Goal: Information Seeking & Learning: Learn about a topic

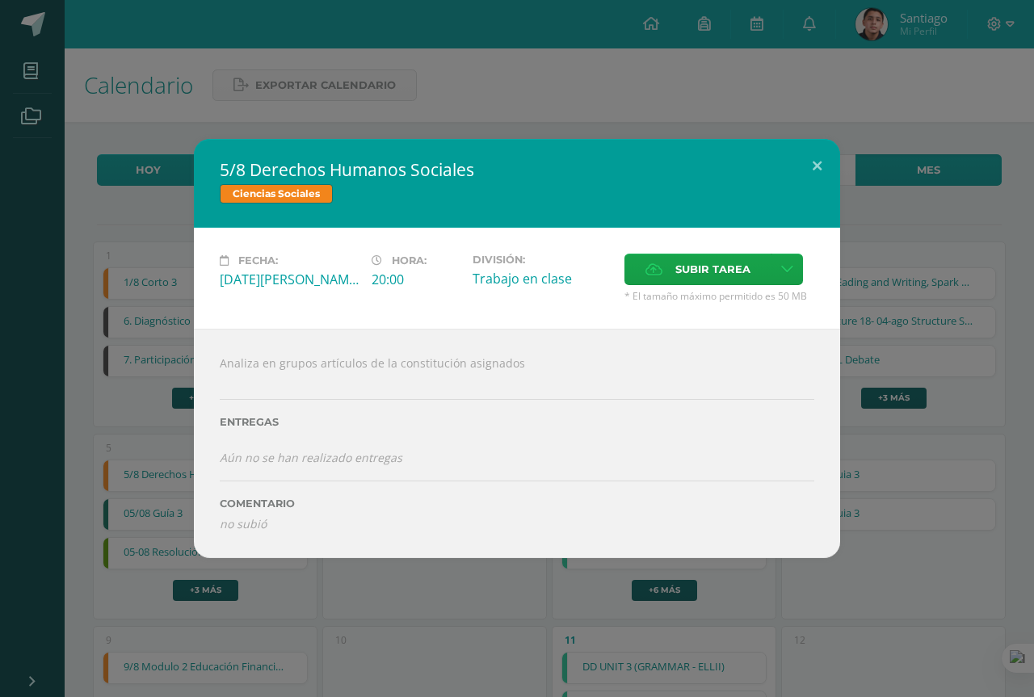
click at [454, 118] on div "5/8 Derechos Humanos Sociales Ciencias Sociales Fecha: Martes 05 de Agosto Hora…" at bounding box center [517, 348] width 1034 height 697
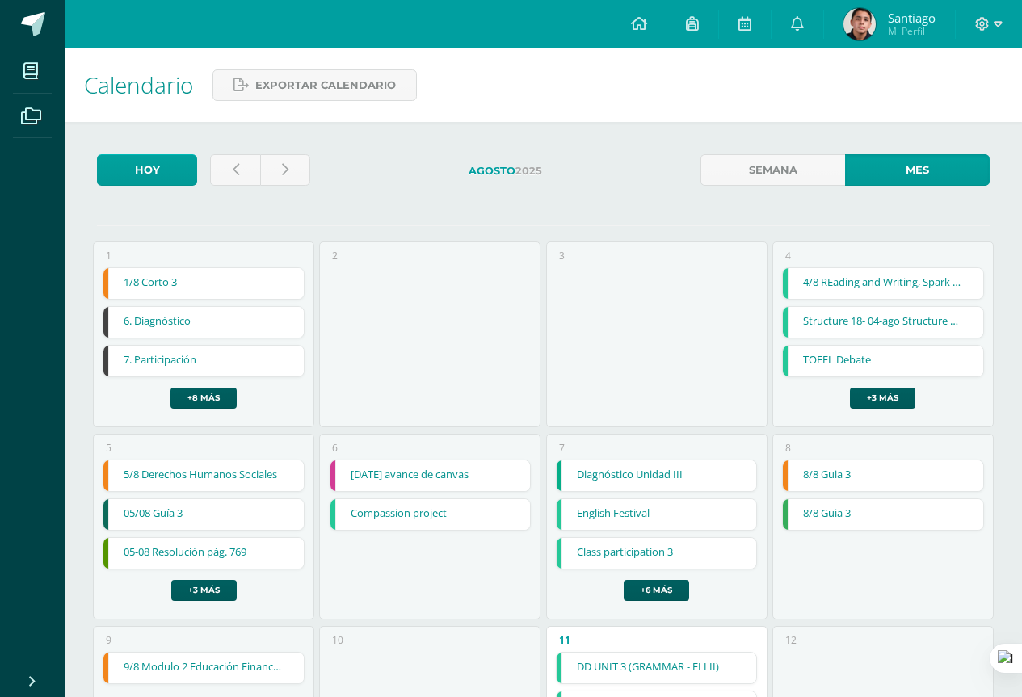
click at [270, 475] on link "5/8 Derechos Humanos Sociales" at bounding box center [203, 475] width 200 height 31
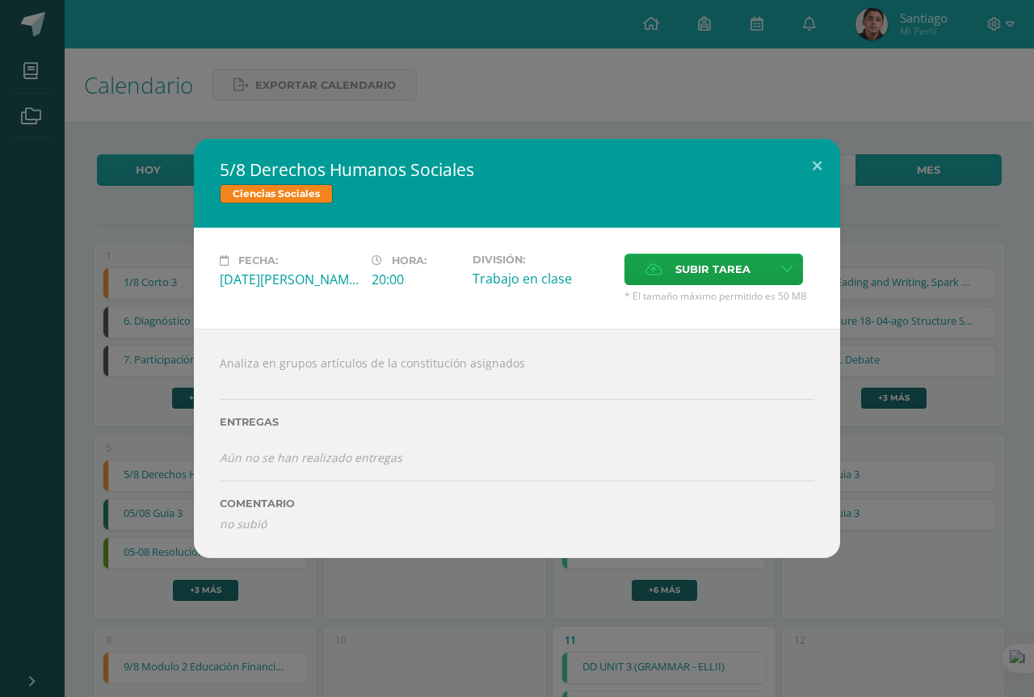
click at [458, 140] on div "5/8 Derechos Humanos Sociales Ciencias Sociales" at bounding box center [517, 183] width 646 height 89
click at [459, 95] on div "5/8 Derechos Humanos Sociales Ciencias Sociales Fecha: Martes 05 de Agosto Hora…" at bounding box center [517, 348] width 1034 height 697
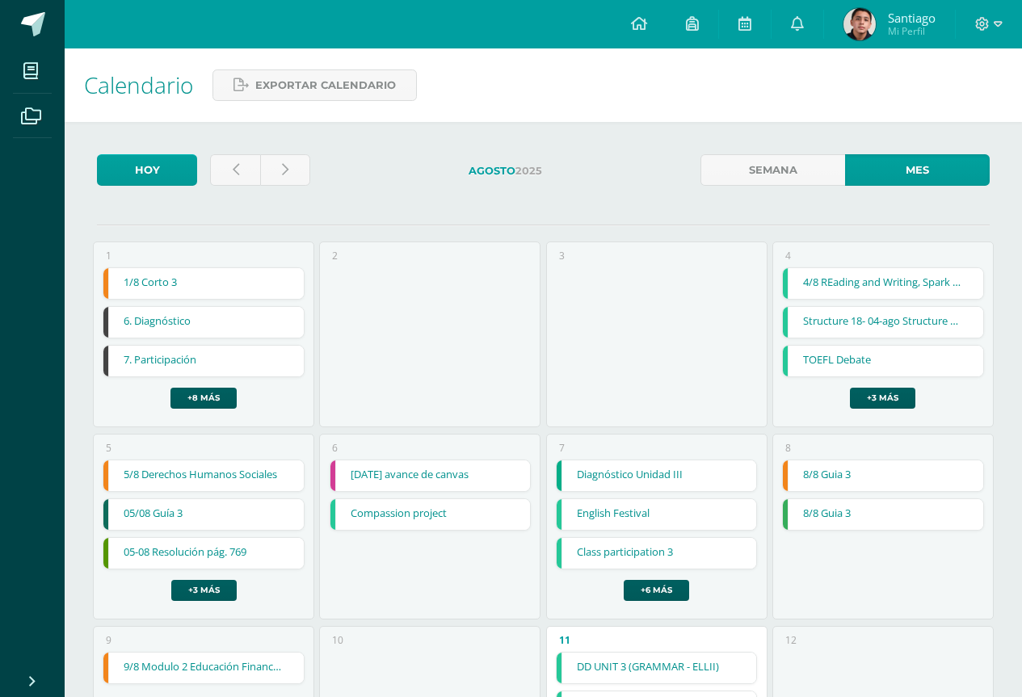
click at [261, 480] on link "5/8 Derechos Humanos Sociales" at bounding box center [203, 475] width 200 height 31
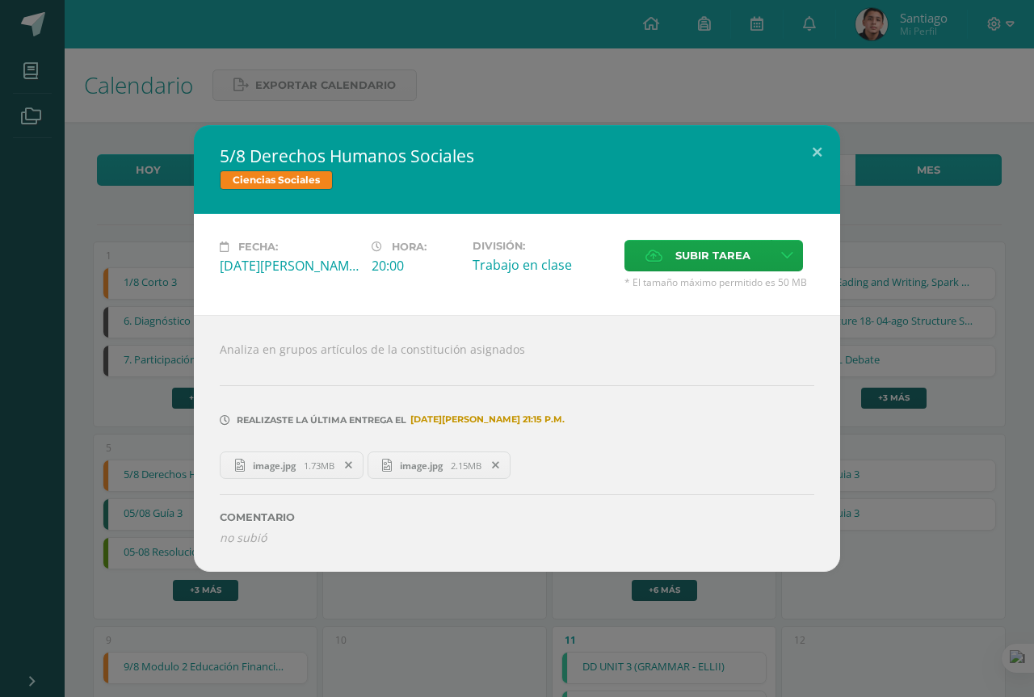
click at [423, 606] on div "5/8 Derechos Humanos Sociales Ciencias Sociales Fecha: Martes 05 de Agosto Hora…" at bounding box center [517, 348] width 1034 height 697
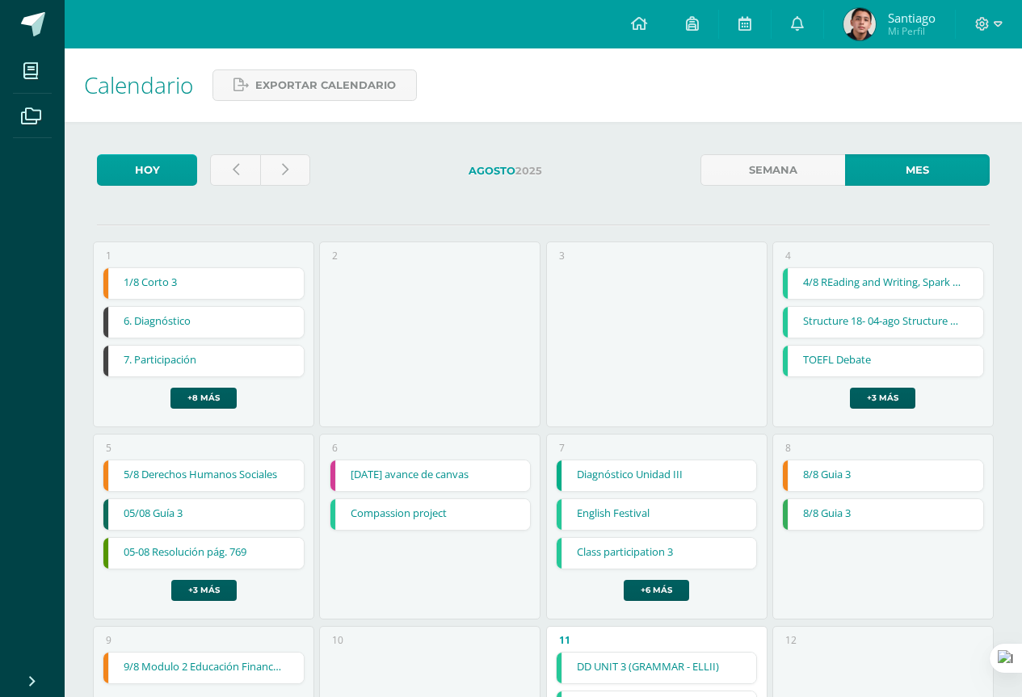
click at [221, 512] on link "05/08 Guía 3" at bounding box center [203, 514] width 200 height 31
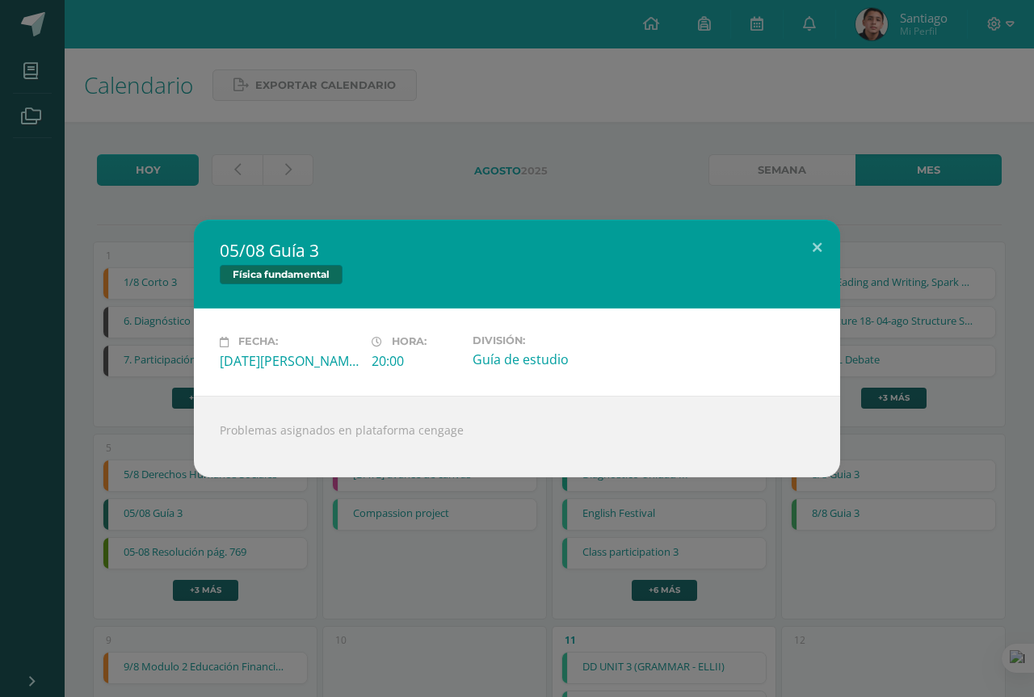
click at [465, 556] on div "05/08 Guía 3 Física fundamental Fecha: Martes 05 de Agosto Hora: 20:00 División…" at bounding box center [517, 348] width 1034 height 697
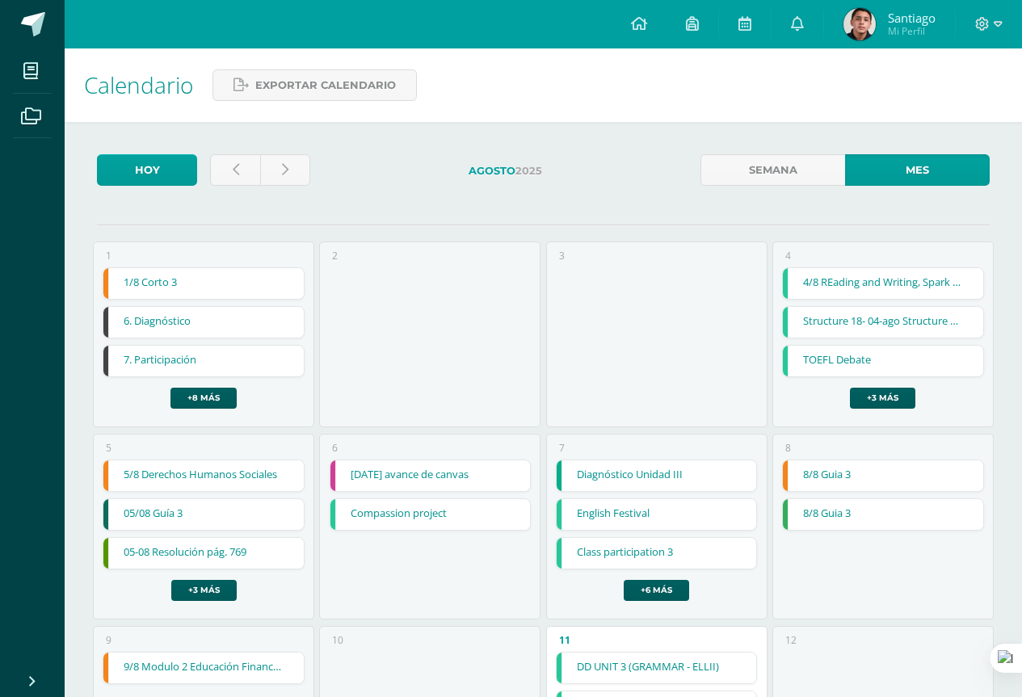
click at [893, 387] on div "4/8 REading and Writing, Spark platform, topic 10A 4/8 REading and Writing, Spa…" at bounding box center [883, 337] width 202 height 141
click at [892, 395] on link "+3 más" at bounding box center [882, 398] width 65 height 21
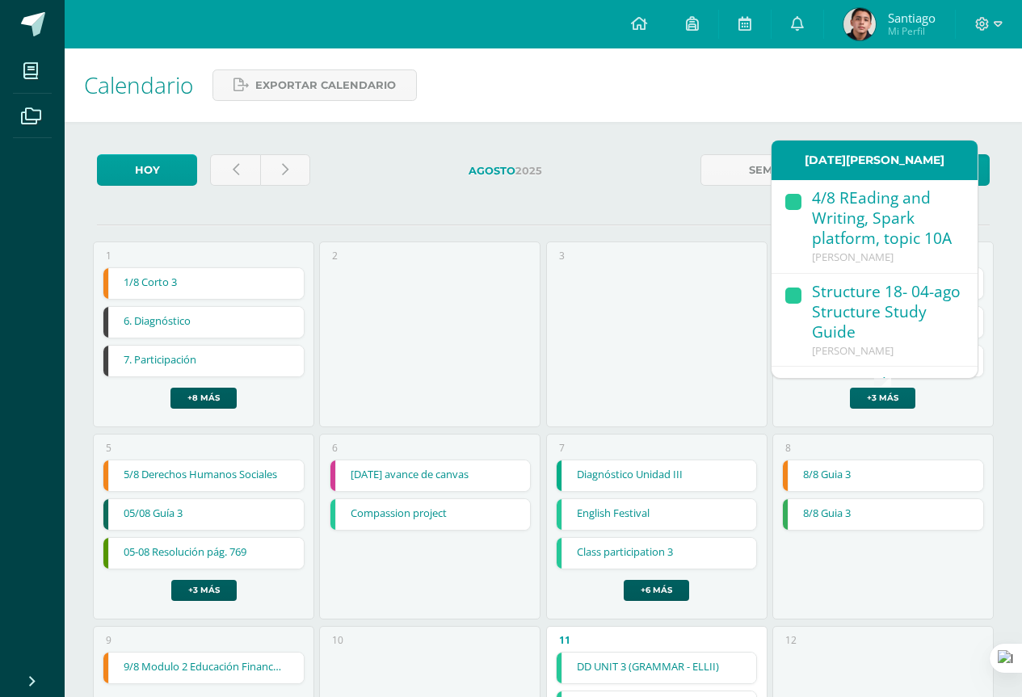
click at [891, 395] on link "+3 más" at bounding box center [882, 398] width 65 height 21
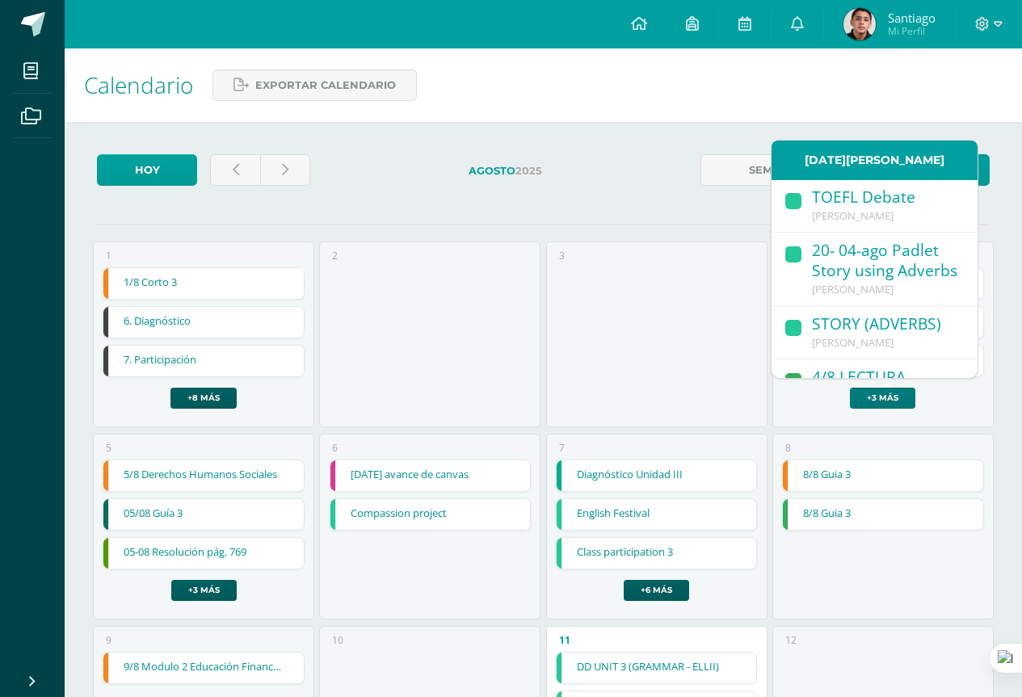
scroll to position [160, 0]
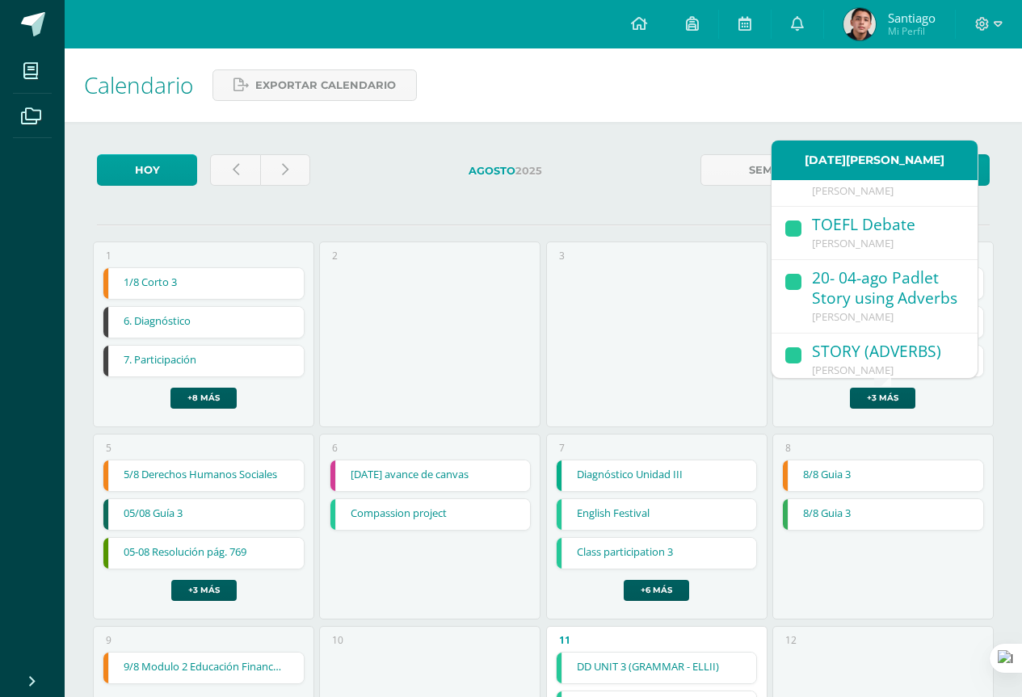
click at [854, 310] on div "20- 04-ago Padlet Story using Adverbs" at bounding box center [886, 289] width 149 height 42
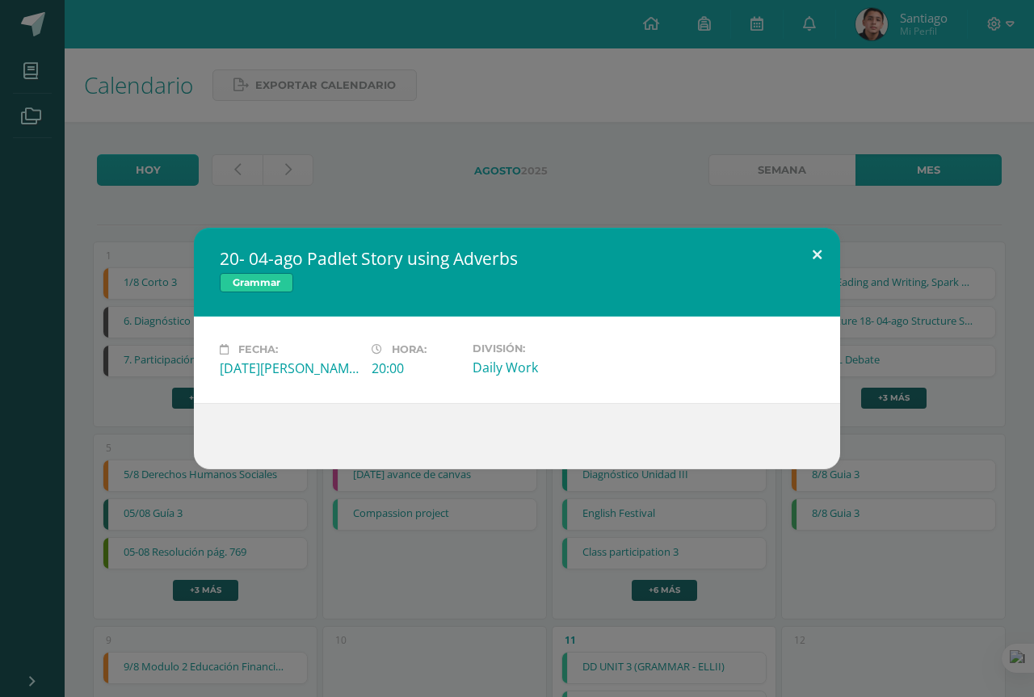
click at [820, 228] on button at bounding box center [817, 255] width 46 height 55
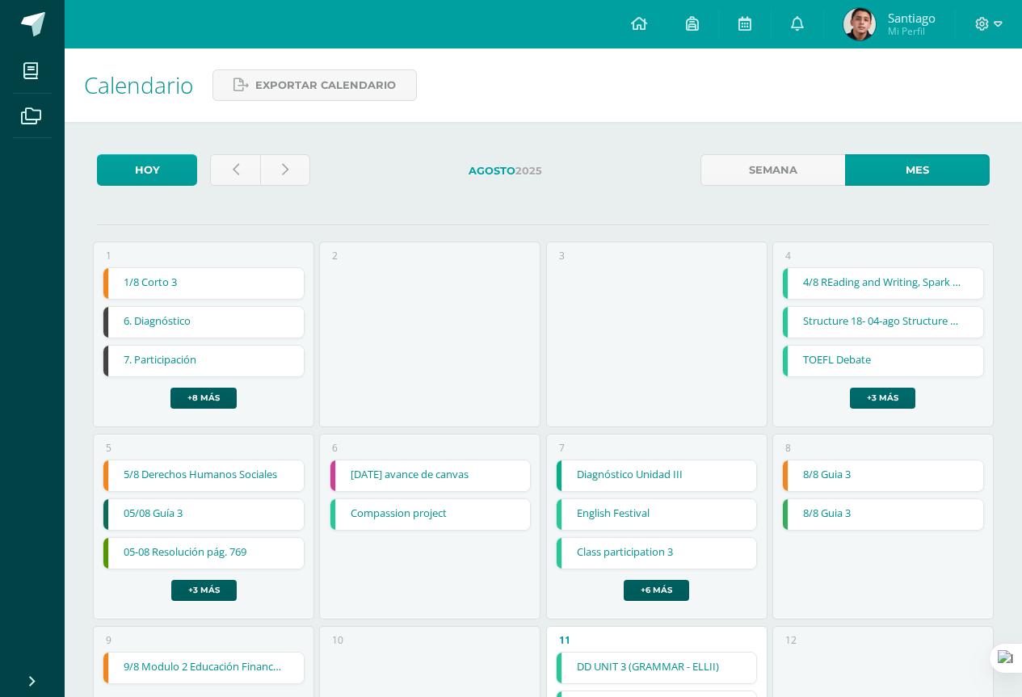
click at [909, 394] on link "+3 más" at bounding box center [882, 398] width 65 height 21
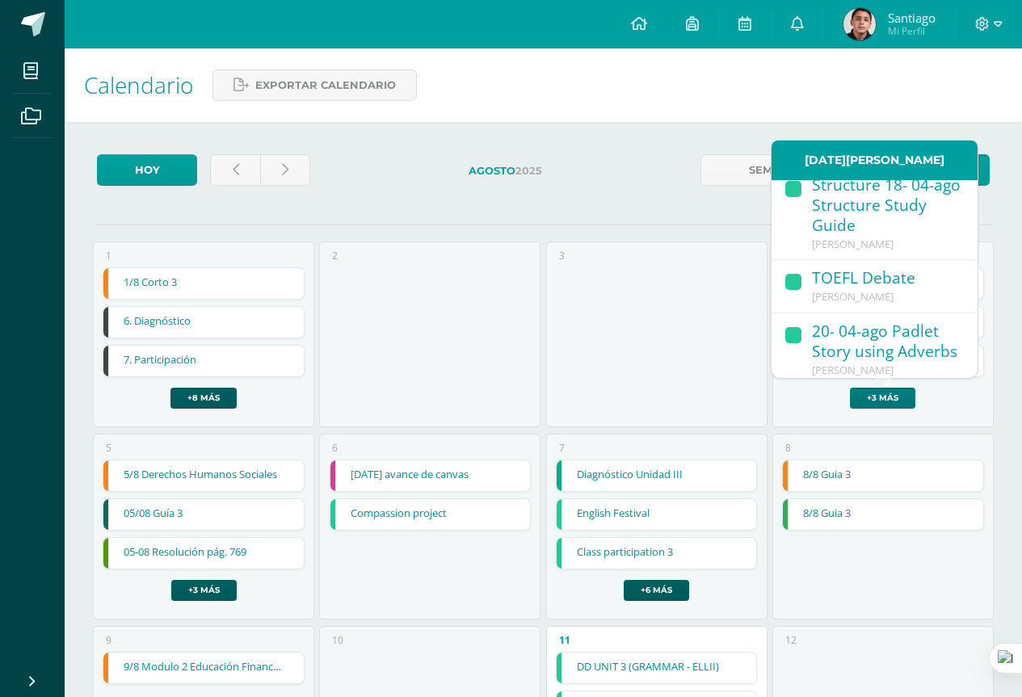
scroll to position [79, 0]
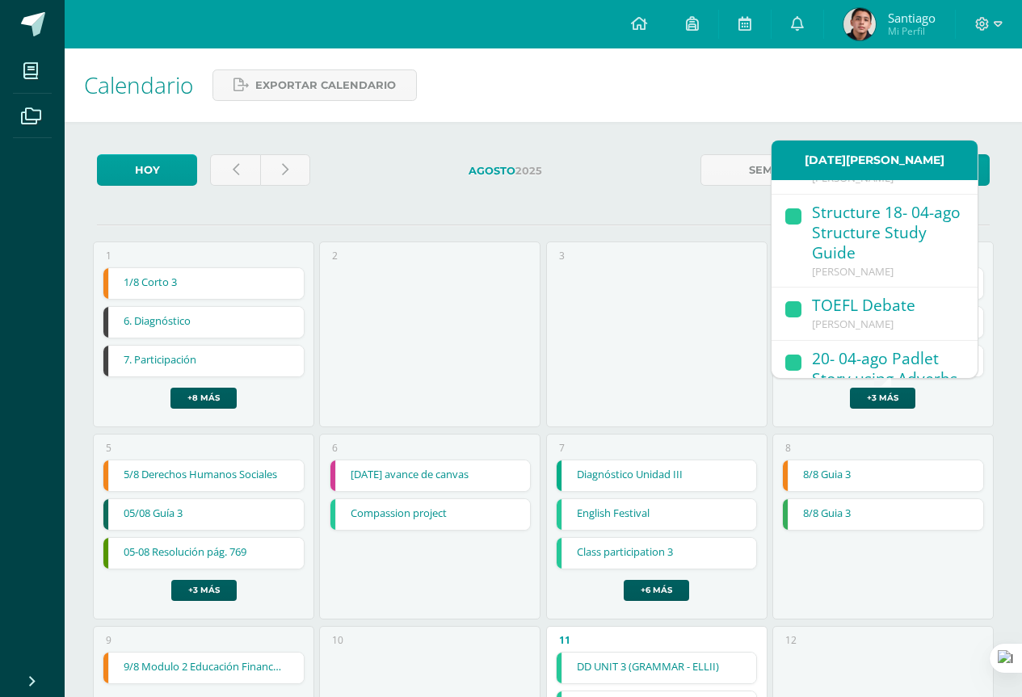
click at [875, 317] on div "TOEFL Debate" at bounding box center [886, 307] width 149 height 22
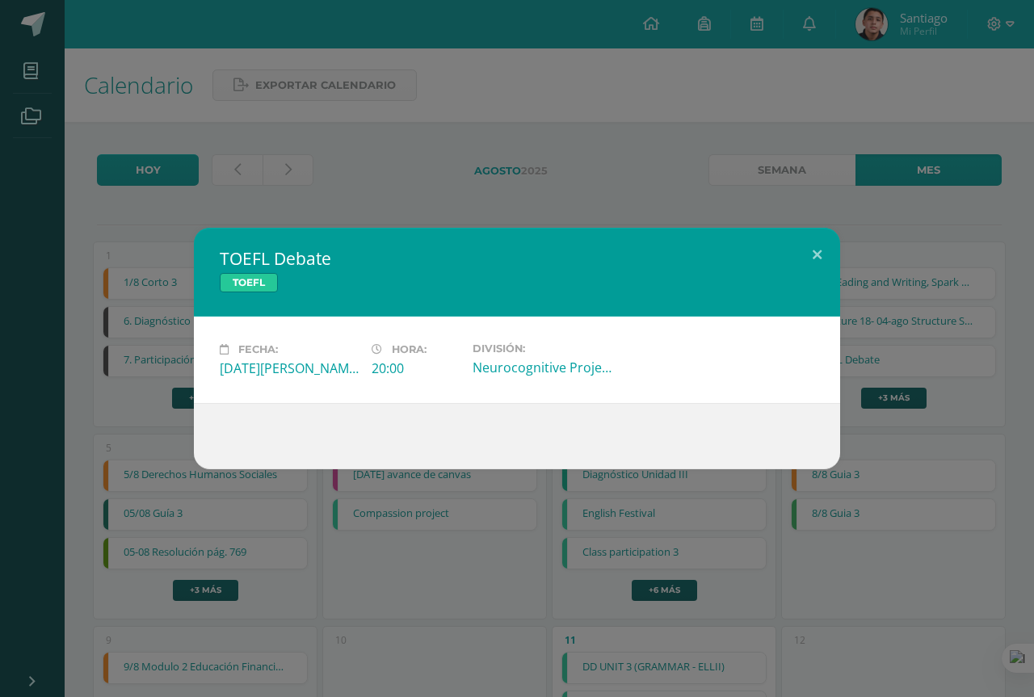
click at [909, 430] on div "TOEFL Debate TOEFL Fecha: Lunes 04 de Agosto Hora: 20:00 División: Neurocogniti…" at bounding box center [516, 348] width 1021 height 241
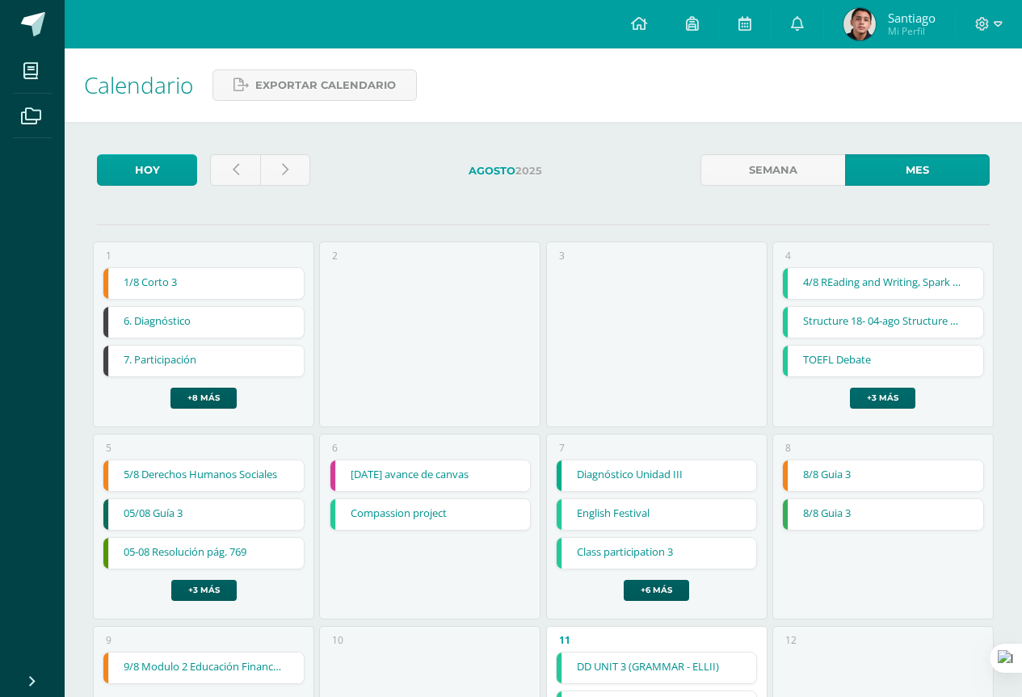
click at [905, 397] on link "+3 más" at bounding box center [882, 398] width 65 height 21
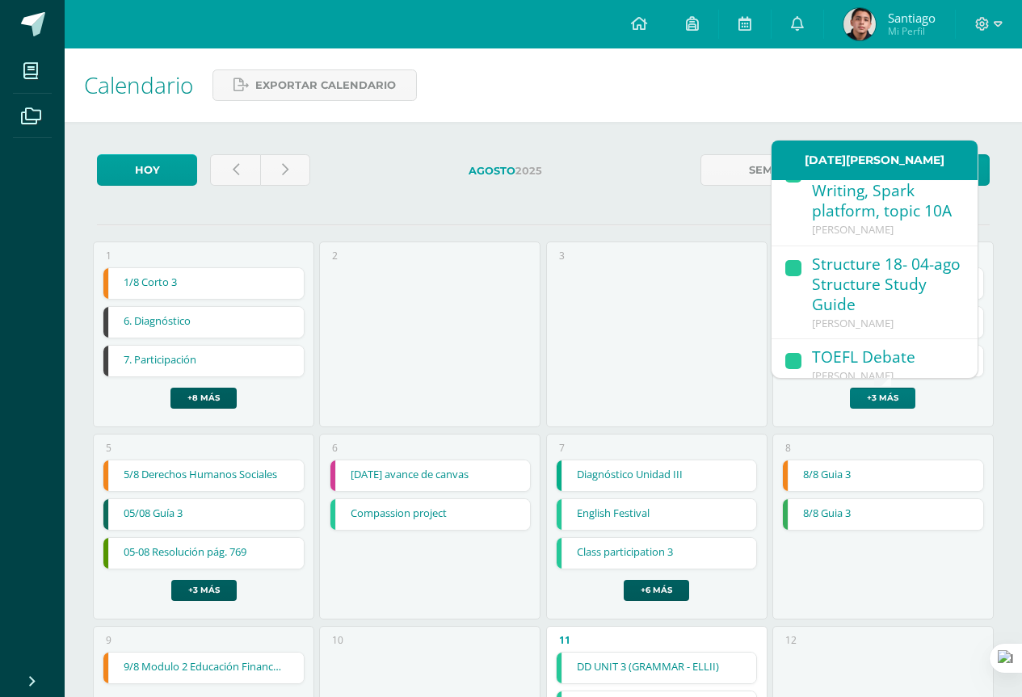
scroll to position [0, 0]
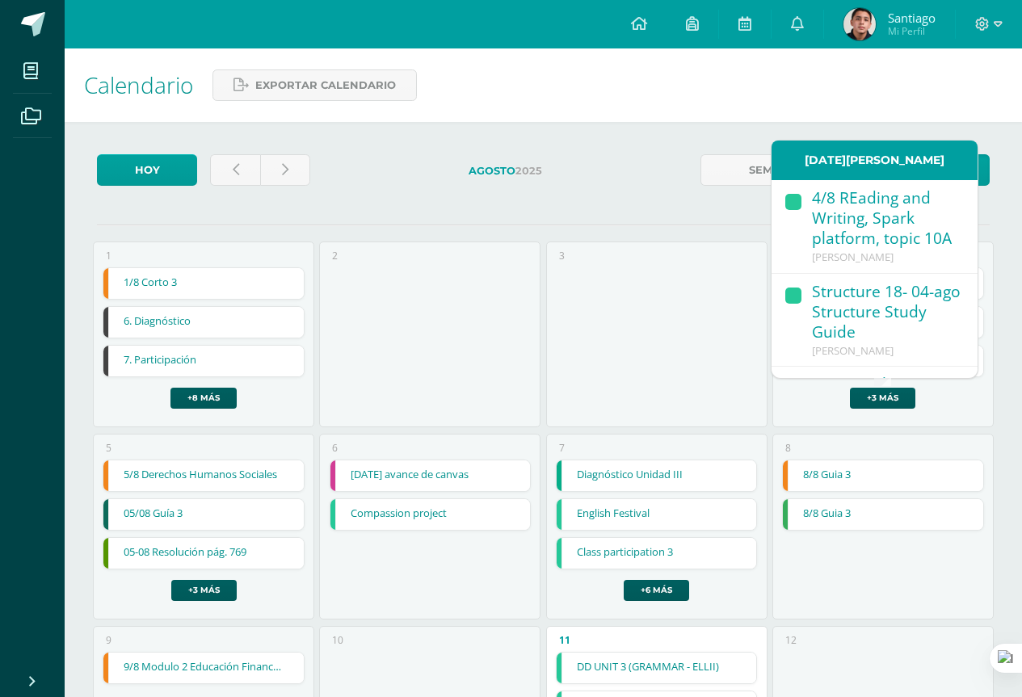
click at [875, 323] on div "Structure 18- 04-ago Structure Study Guide" at bounding box center [886, 313] width 149 height 62
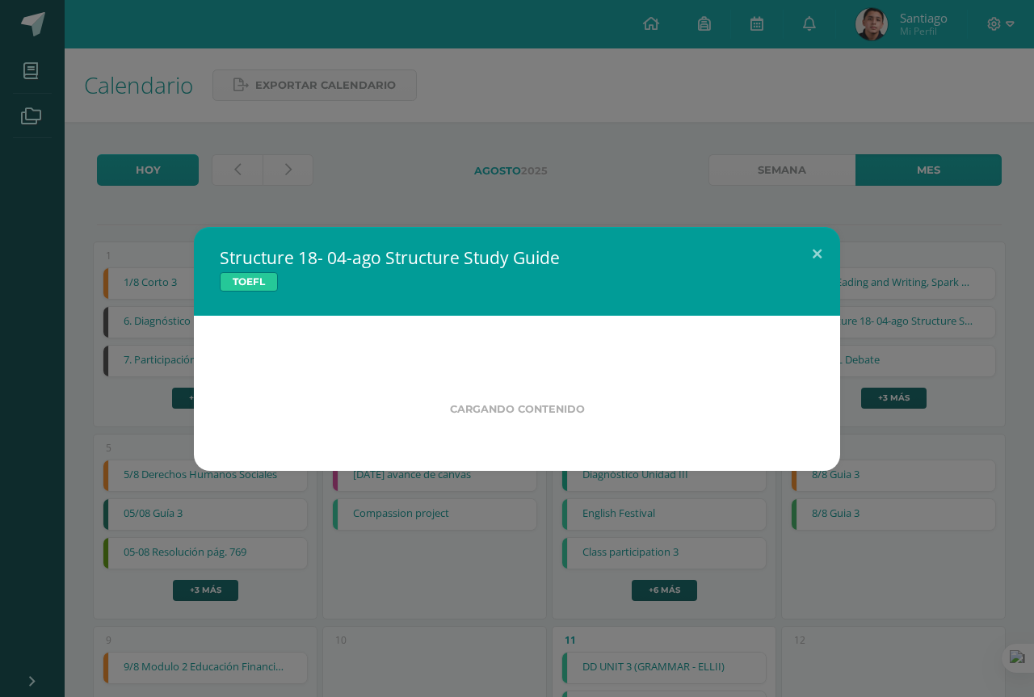
click at [882, 415] on div "Structure 18- 04-ago Structure Study Guide TOEFL Cargando contenido" at bounding box center [516, 349] width 1021 height 244
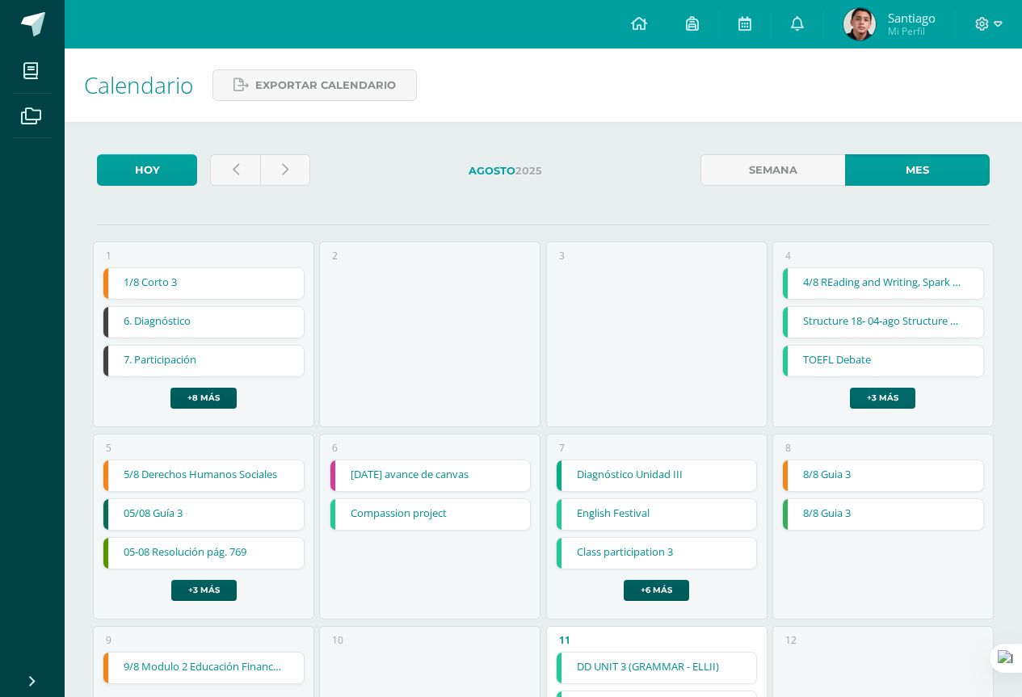
click at [887, 397] on link "+3 más" at bounding box center [882, 398] width 65 height 21
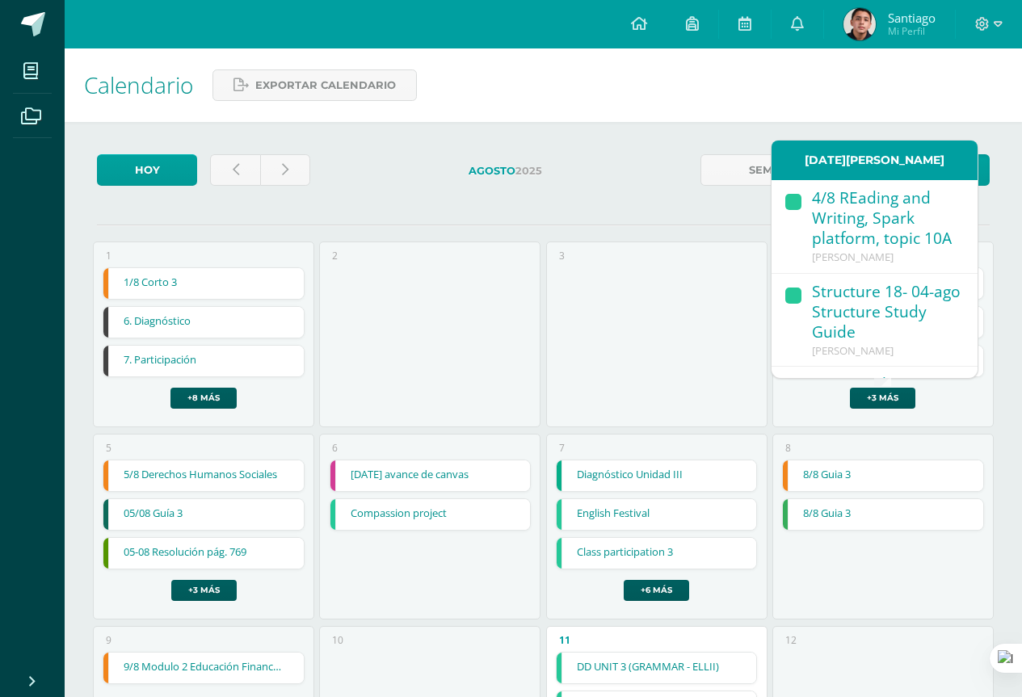
click at [872, 234] on div "4/8 REading and Writing, Spark platform, topic 10A" at bounding box center [886, 219] width 149 height 62
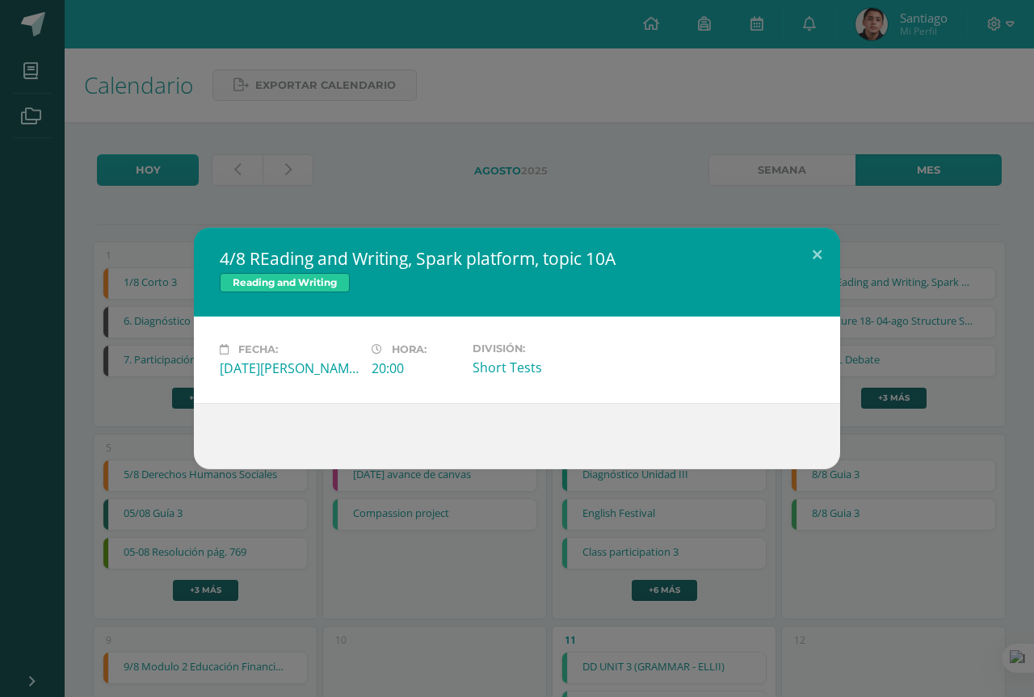
click at [630, 173] on div "4/8 REading and Writing, Spark platform, topic 10A Reading and Writing Fecha: L…" at bounding box center [517, 348] width 1034 height 697
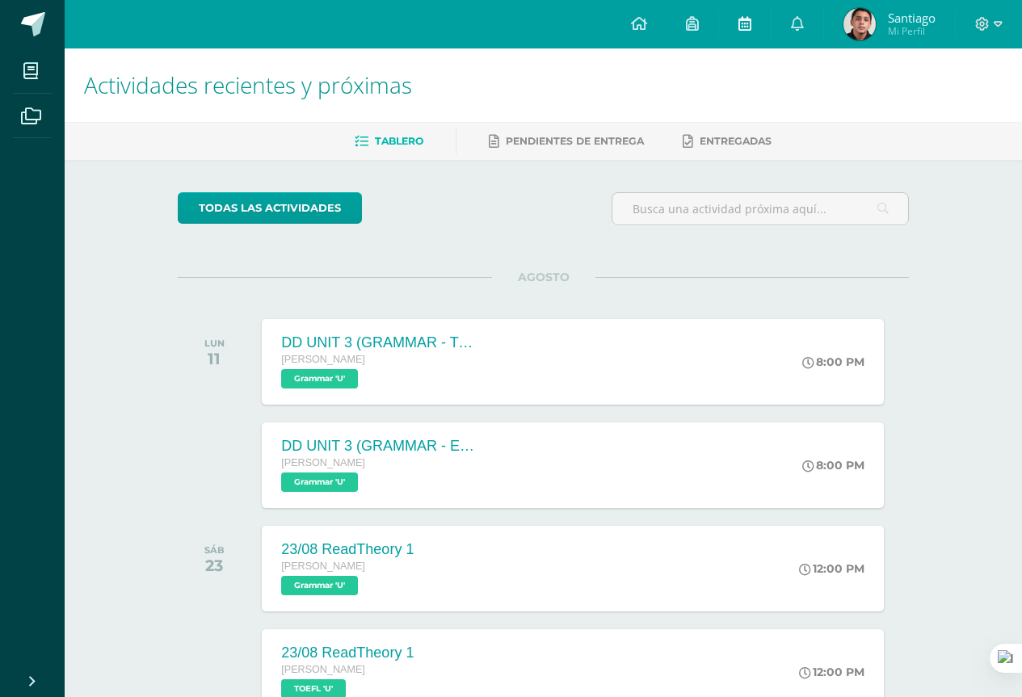
click at [751, 24] on link at bounding box center [745, 24] width 52 height 48
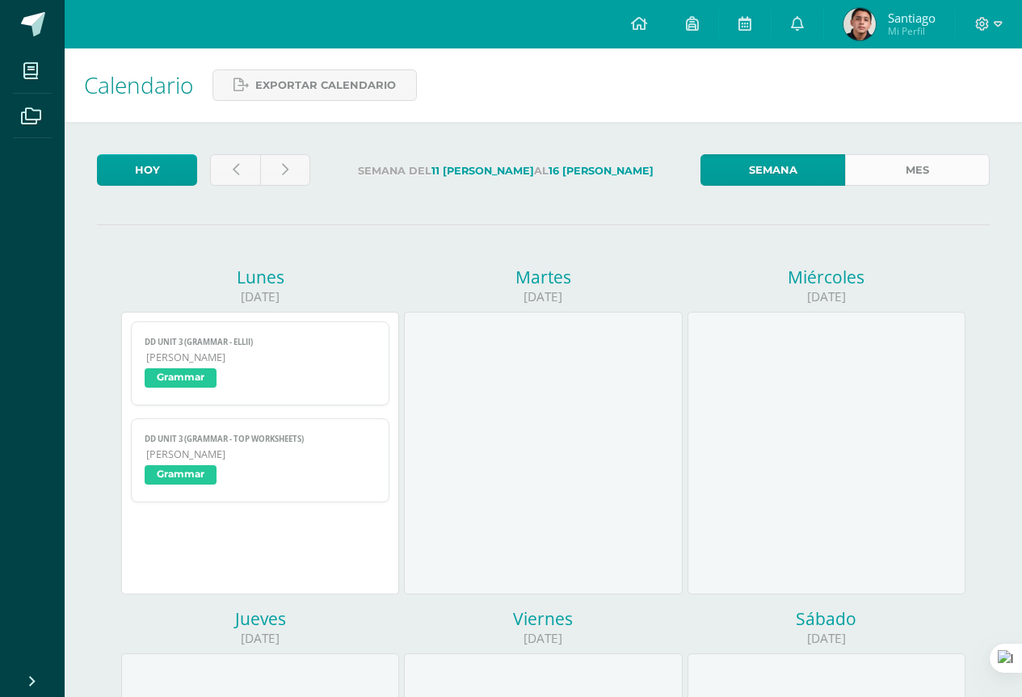
click at [908, 157] on link "Mes" at bounding box center [917, 169] width 145 height 31
